Goal: Task Accomplishment & Management: Use online tool/utility

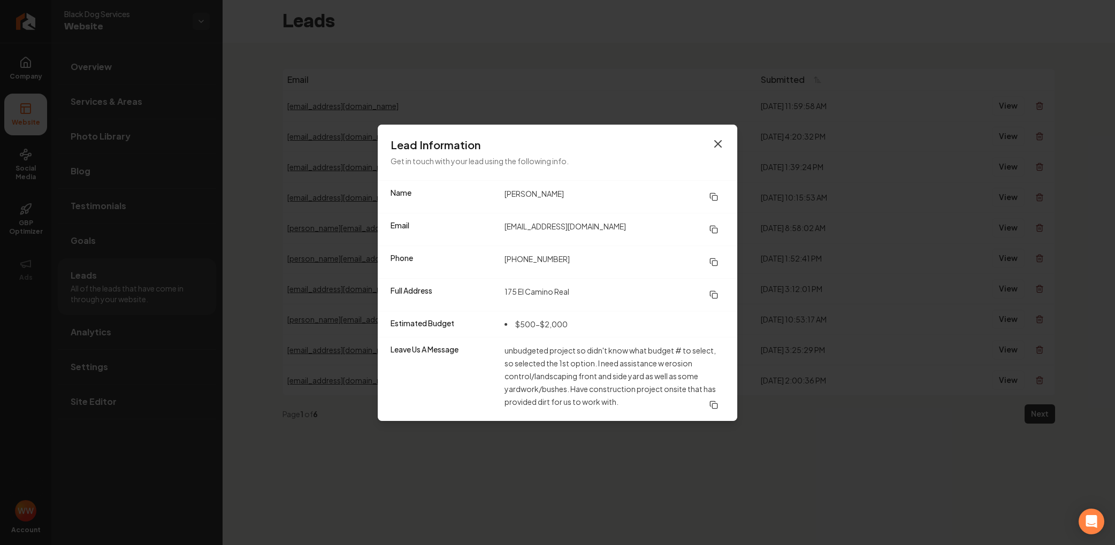
click at [724, 143] on icon "button" at bounding box center [718, 143] width 13 height 13
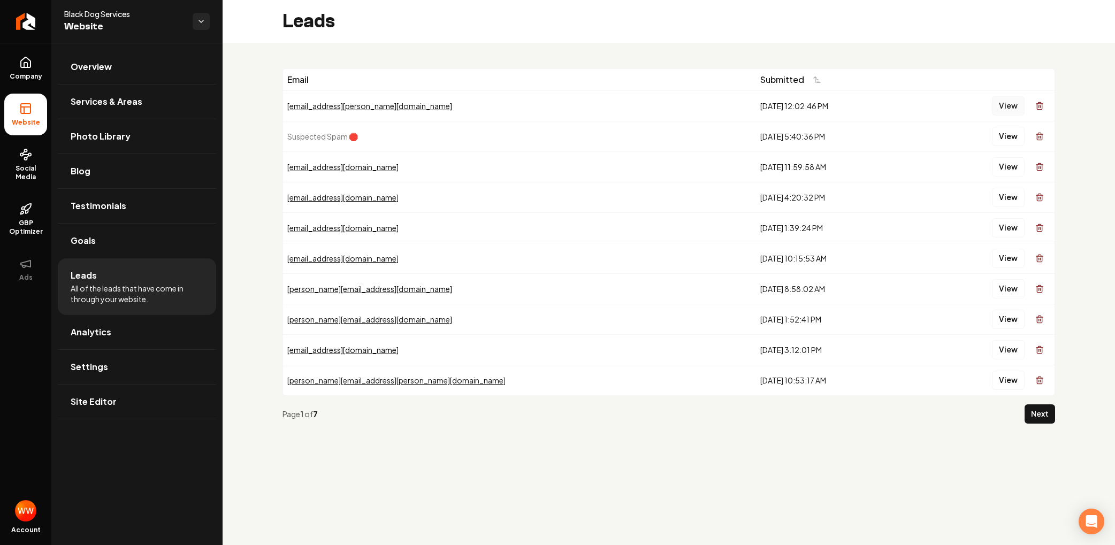
click at [1001, 107] on button "View" at bounding box center [1008, 105] width 33 height 19
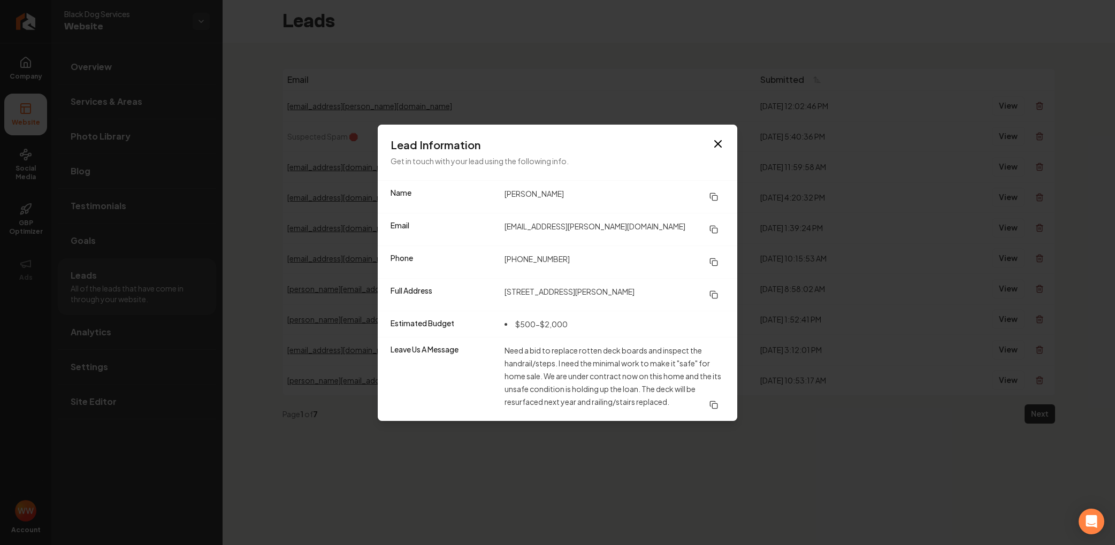
click at [715, 194] on icon at bounding box center [713, 197] width 9 height 9
click at [714, 258] on icon at bounding box center [712, 260] width 5 height 5
drag, startPoint x: 709, startPoint y: 291, endPoint x: 705, endPoint y: 278, distance: 14.2
click at [709, 288] on button at bounding box center [713, 294] width 21 height 19
click at [711, 226] on icon at bounding box center [713, 229] width 9 height 9
